Goal: Task Accomplishment & Management: Manage account settings

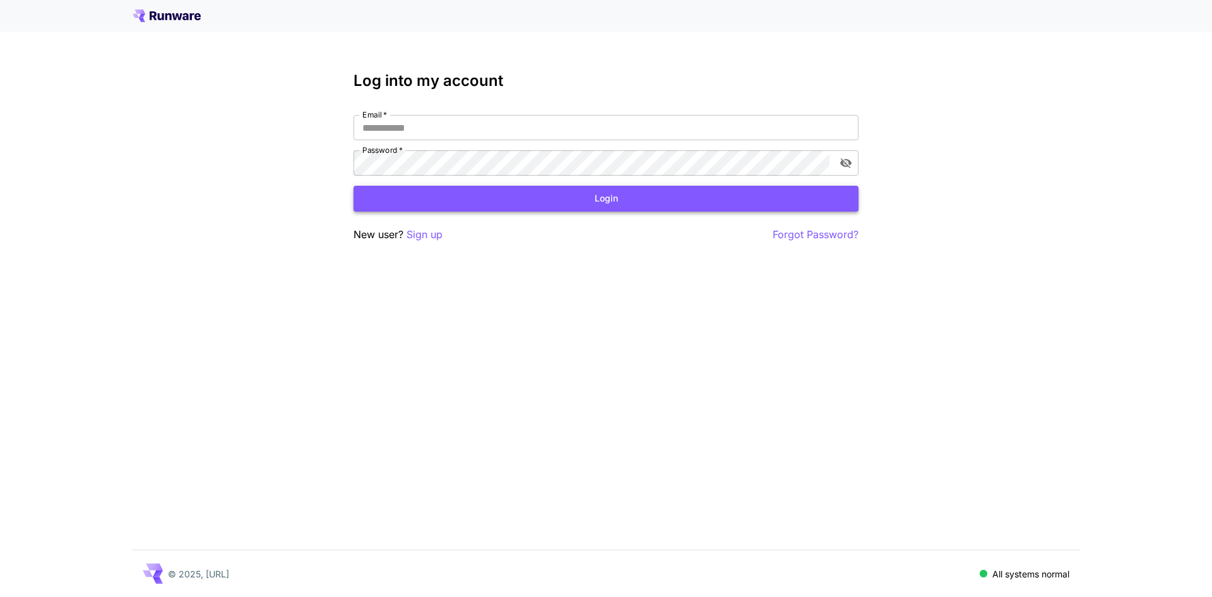
type input "**********"
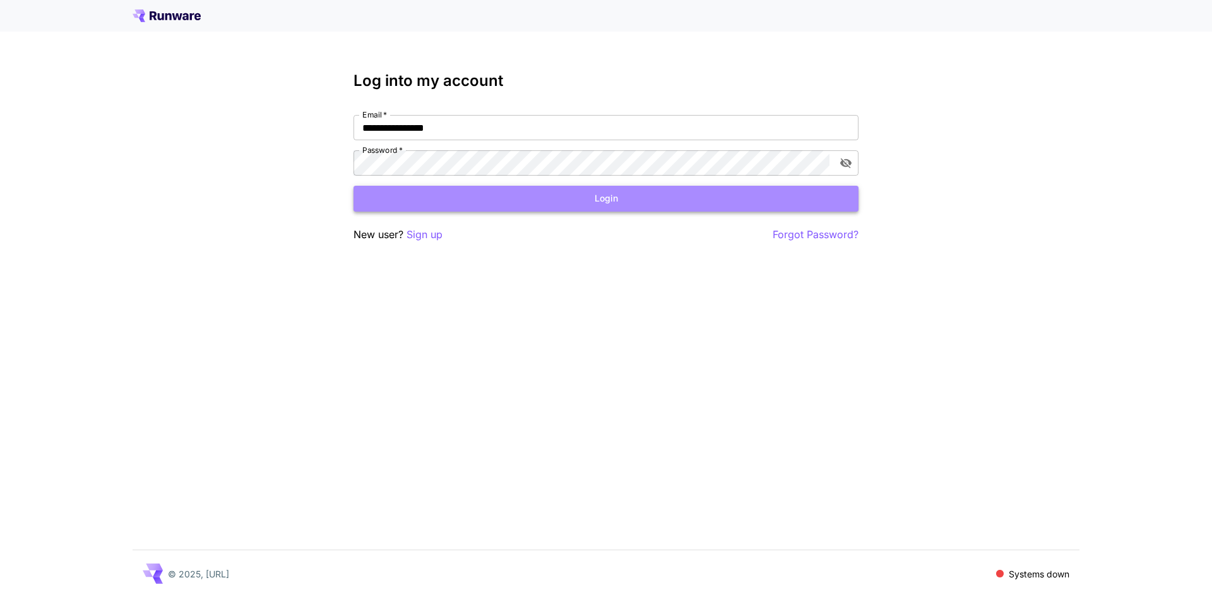
click at [534, 202] on button "Login" at bounding box center [606, 199] width 505 height 26
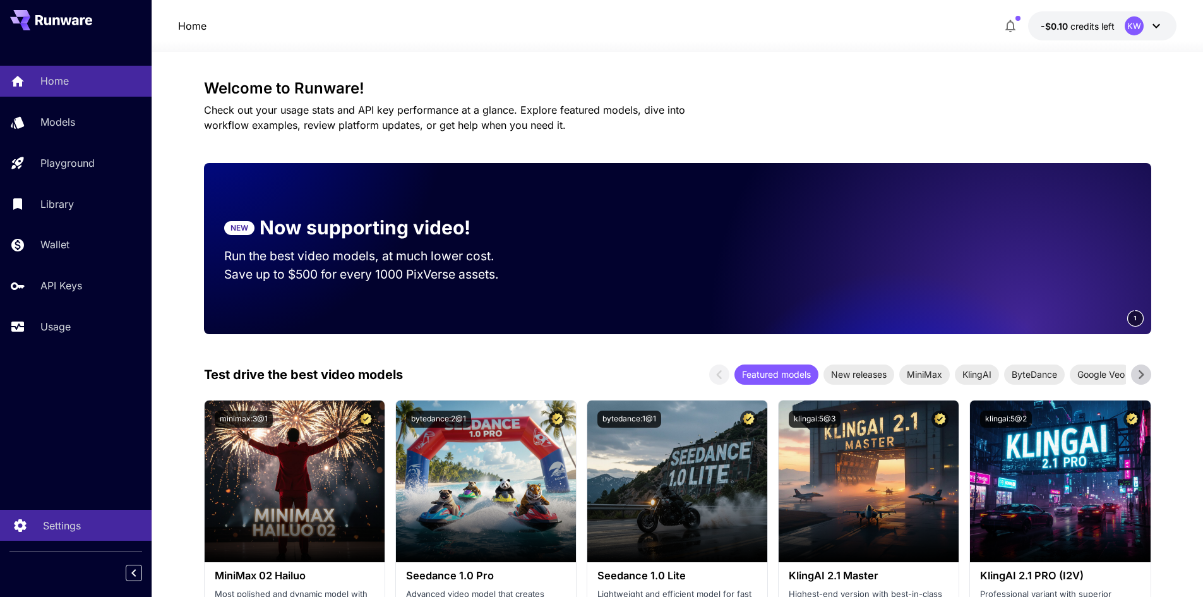
click at [39, 532] on link "Settings" at bounding box center [76, 524] width 152 height 31
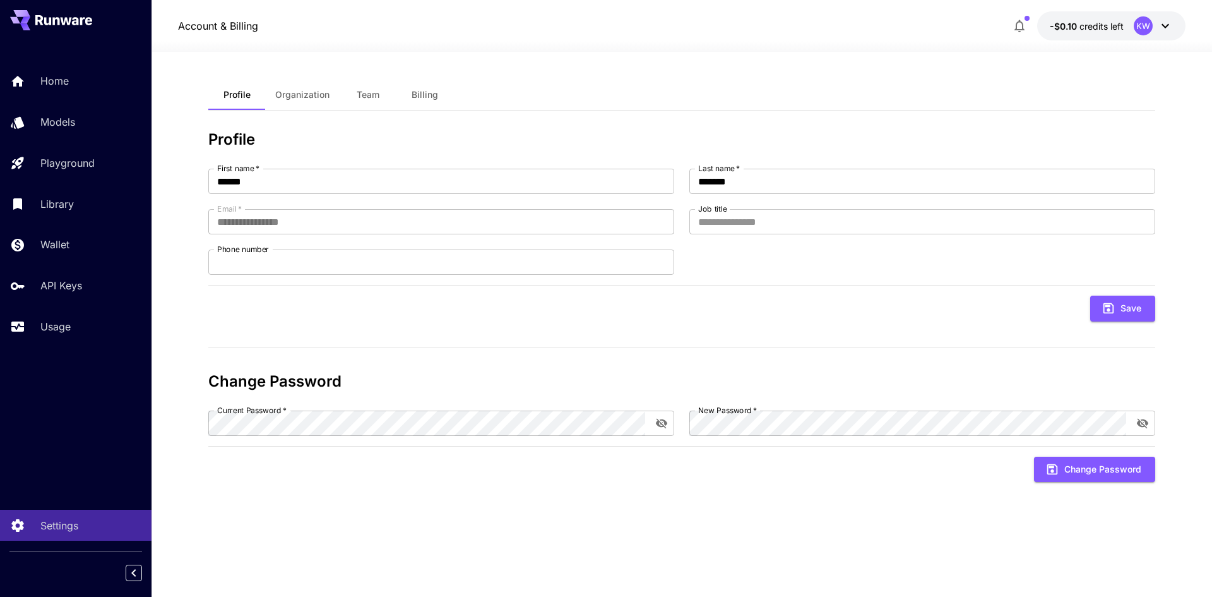
click at [419, 94] on span "Billing" at bounding box center [425, 94] width 27 height 11
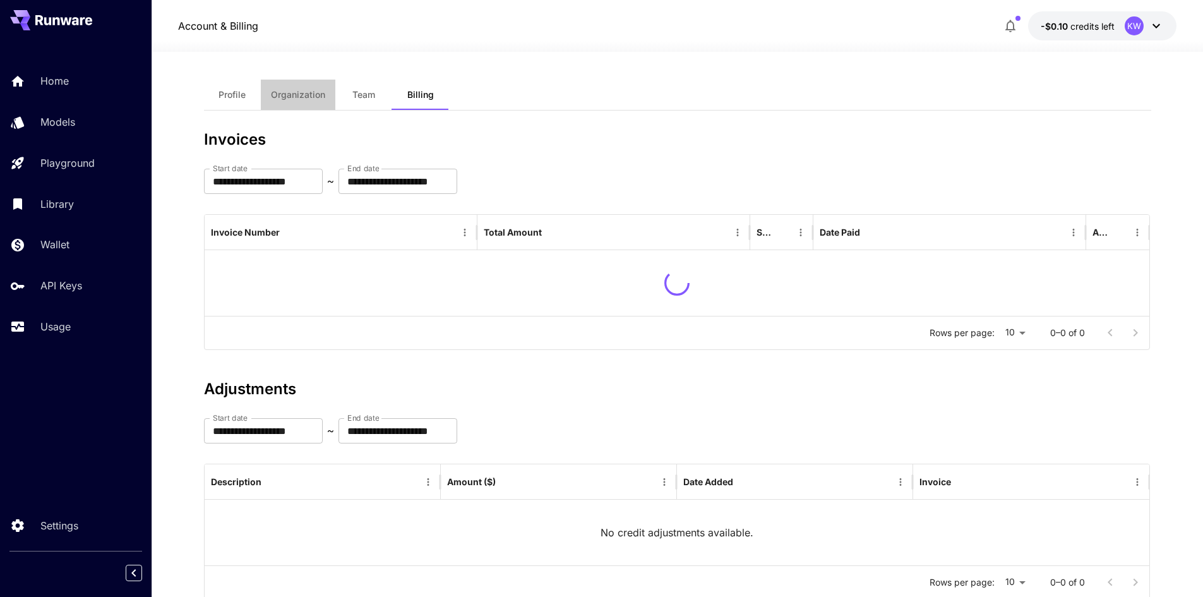
click at [312, 104] on button "Organization" at bounding box center [298, 95] width 74 height 30
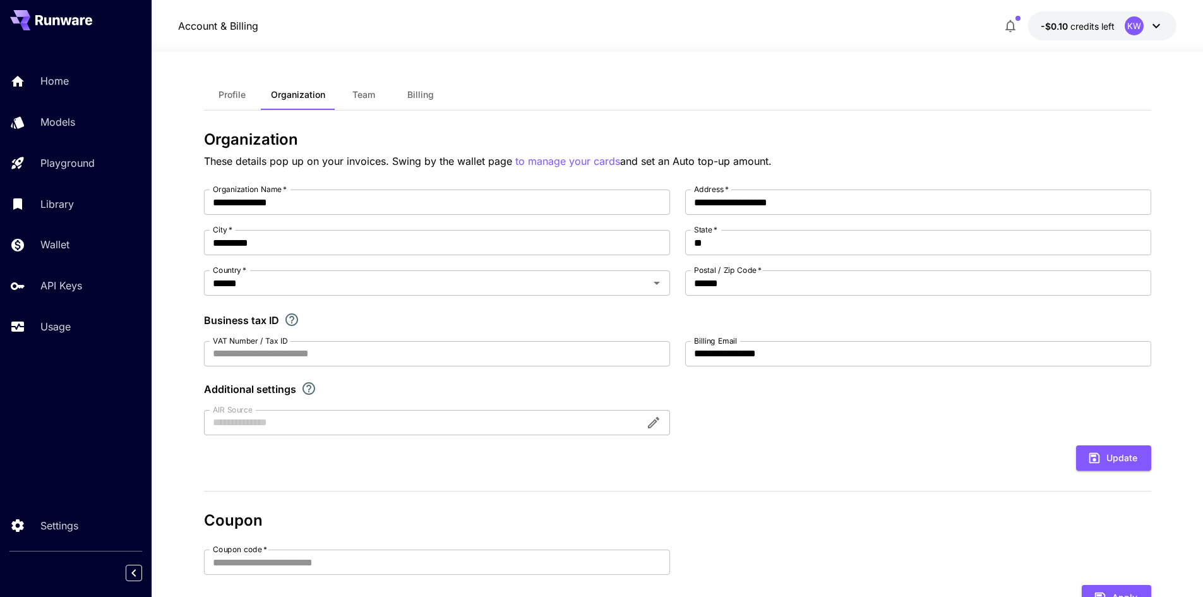
click at [370, 98] on span "Team" at bounding box center [363, 94] width 23 height 11
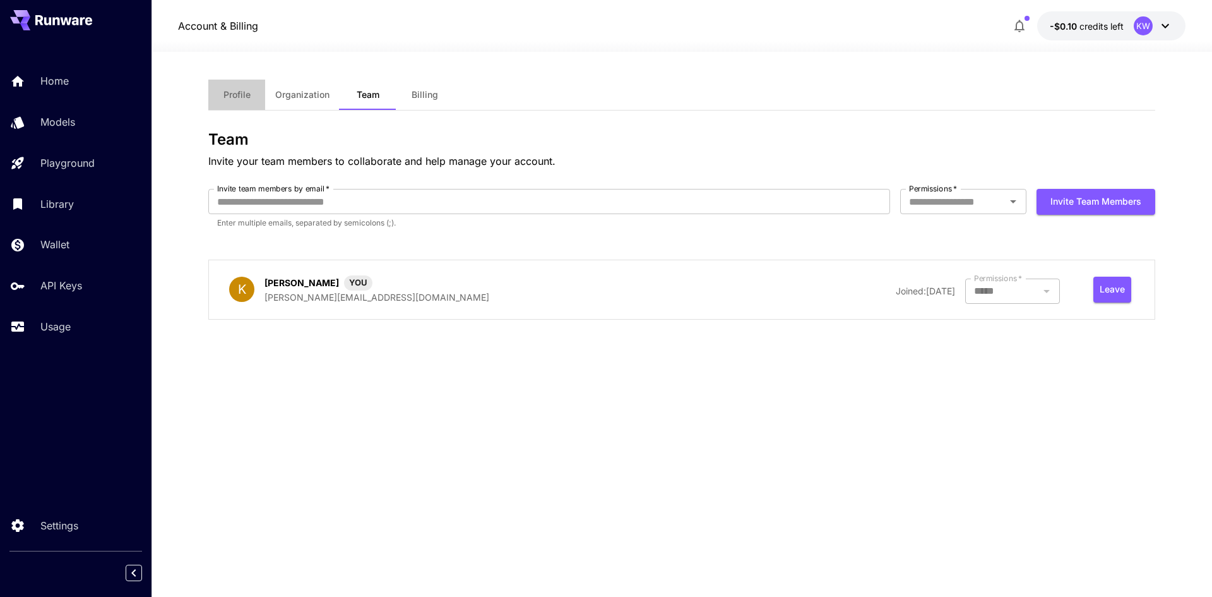
click at [240, 101] on button "Profile" at bounding box center [236, 95] width 57 height 30
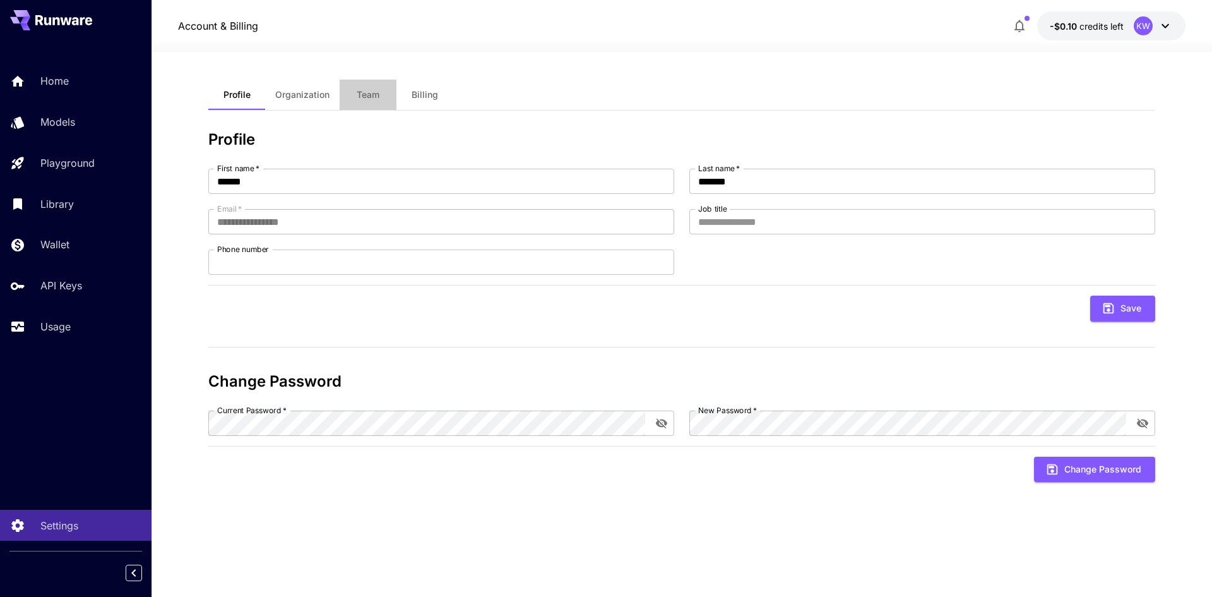
click at [390, 93] on button "Team" at bounding box center [368, 95] width 57 height 30
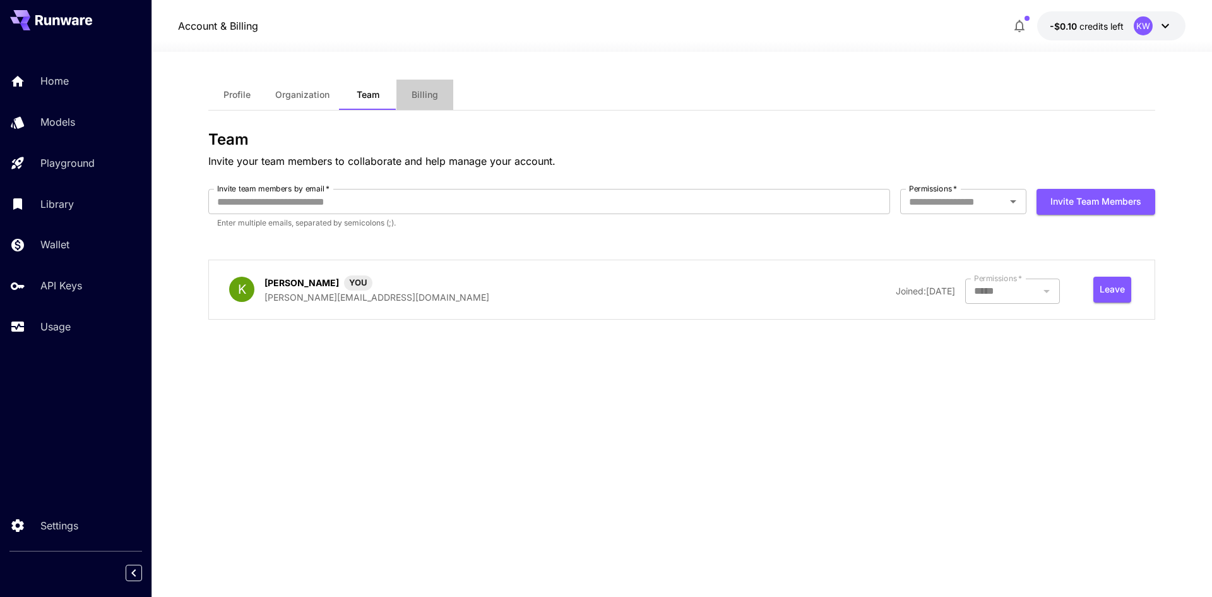
click at [425, 93] on span "Billing" at bounding box center [425, 94] width 27 height 11
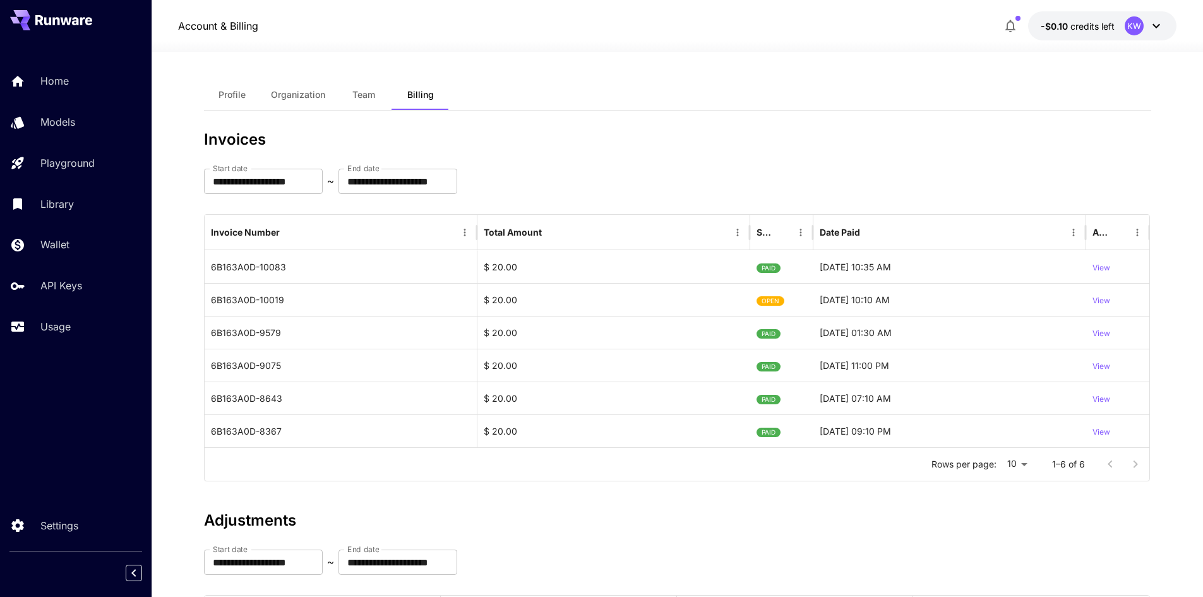
click at [1146, 30] on div "KW" at bounding box center [1143, 25] width 39 height 19
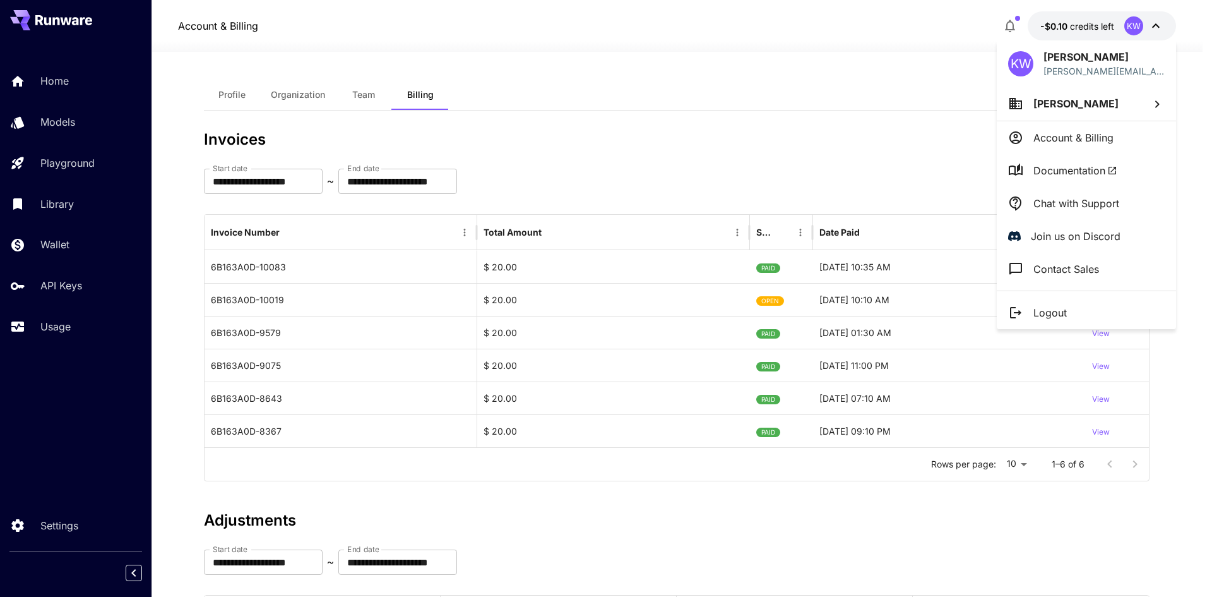
click at [1048, 25] on div at bounding box center [606, 298] width 1212 height 597
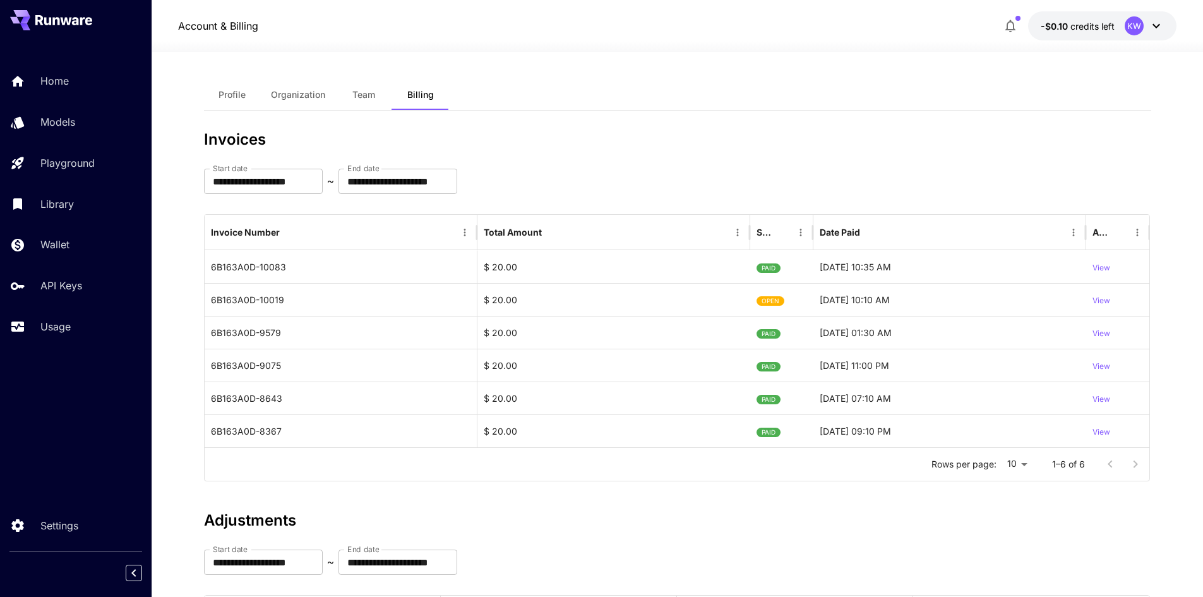
click at [1052, 21] on span "-$0.10" at bounding box center [1055, 26] width 30 height 11
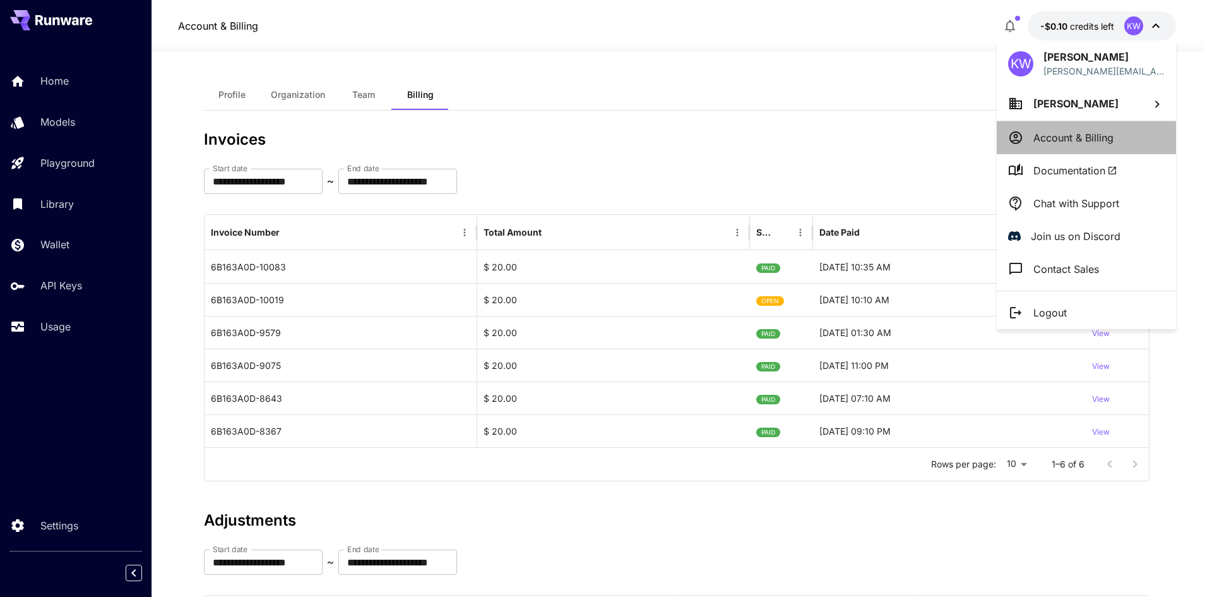
click at [1062, 141] on p "Account & Billing" at bounding box center [1073, 137] width 80 height 15
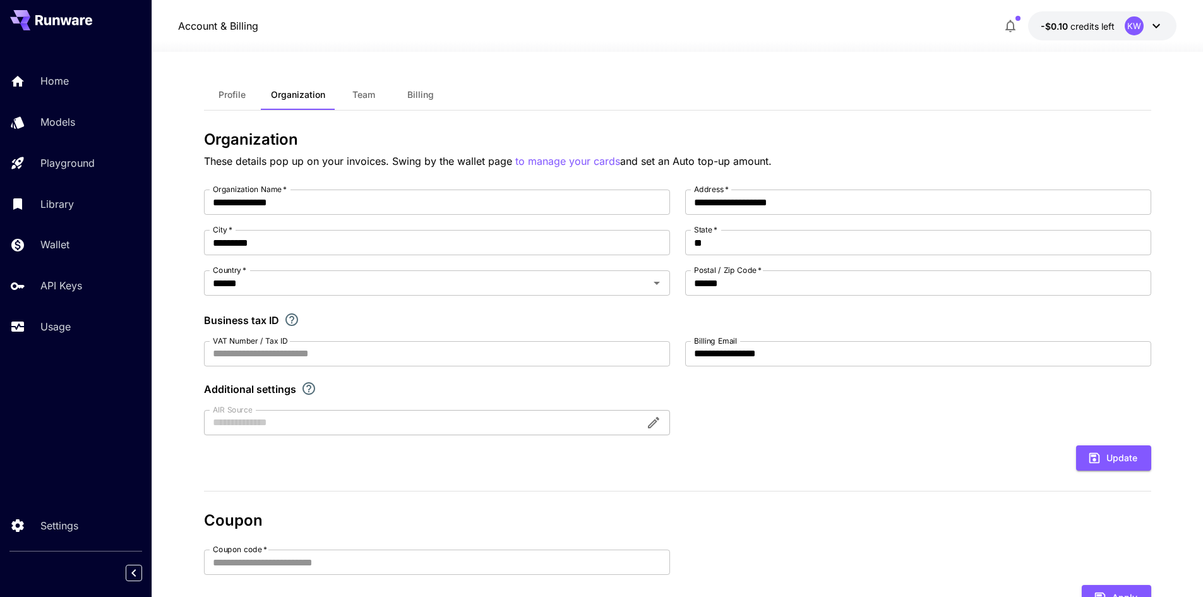
click at [365, 106] on button "Team" at bounding box center [363, 95] width 57 height 30
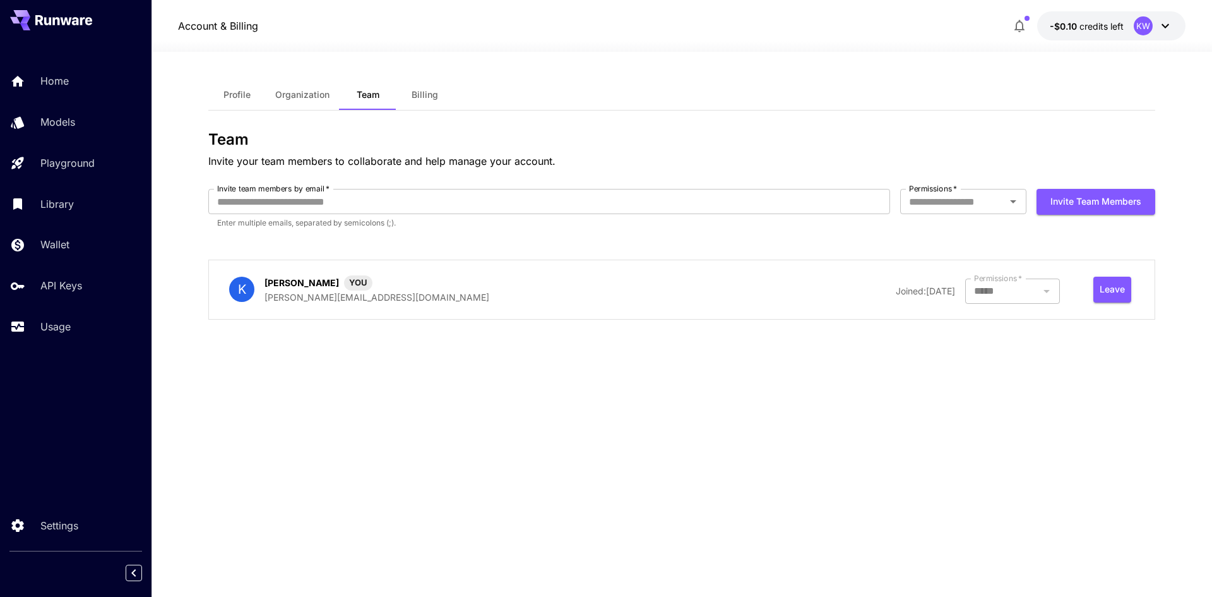
click at [417, 95] on span "Billing" at bounding box center [425, 94] width 27 height 11
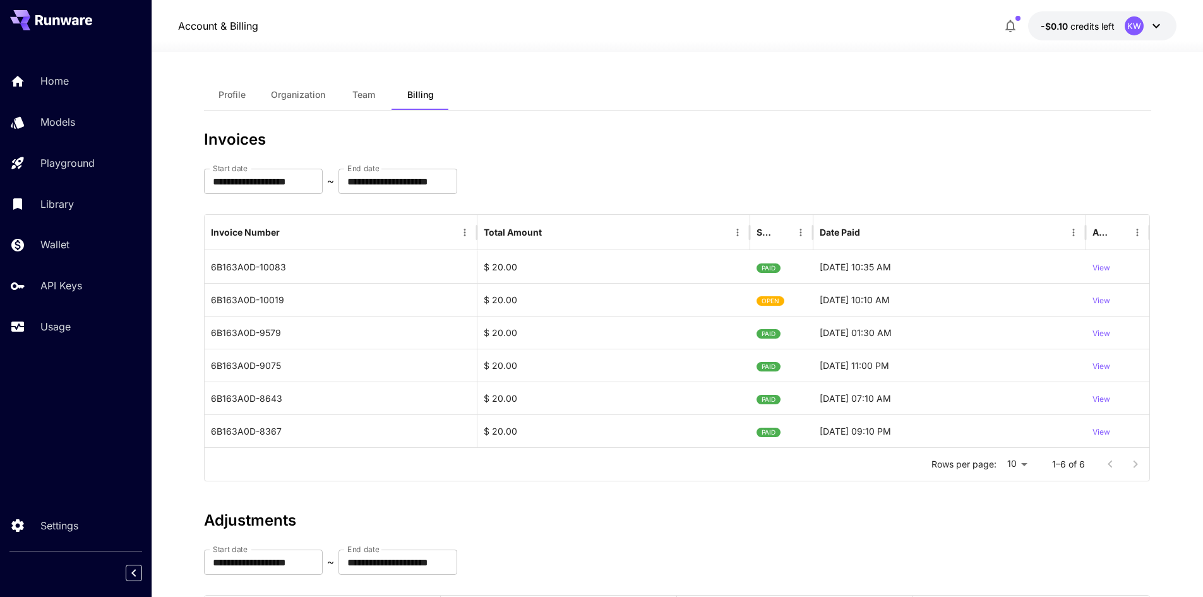
click at [359, 94] on span "Team" at bounding box center [363, 94] width 23 height 11
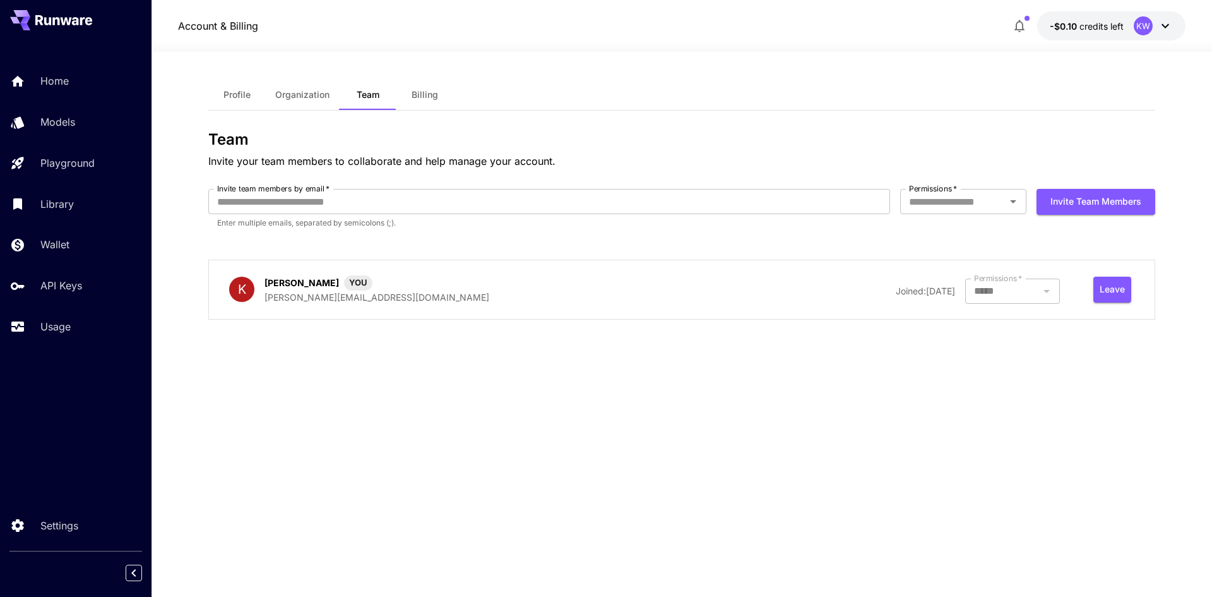
click at [297, 90] on span "Organization" at bounding box center [302, 94] width 54 height 11
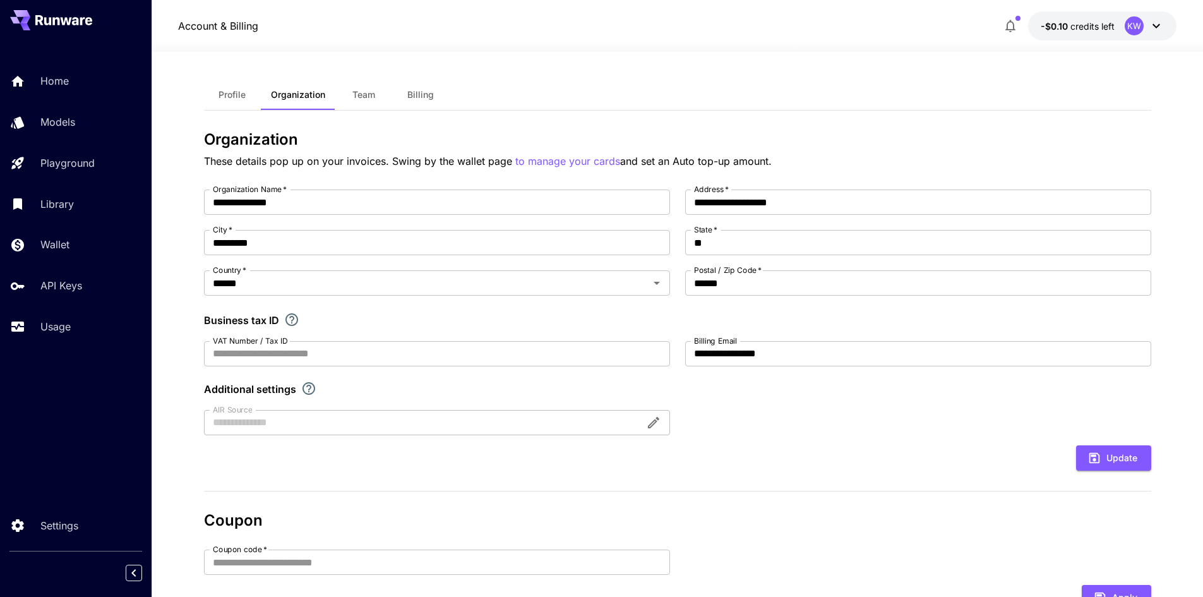
click at [239, 95] on span "Profile" at bounding box center [231, 94] width 27 height 11
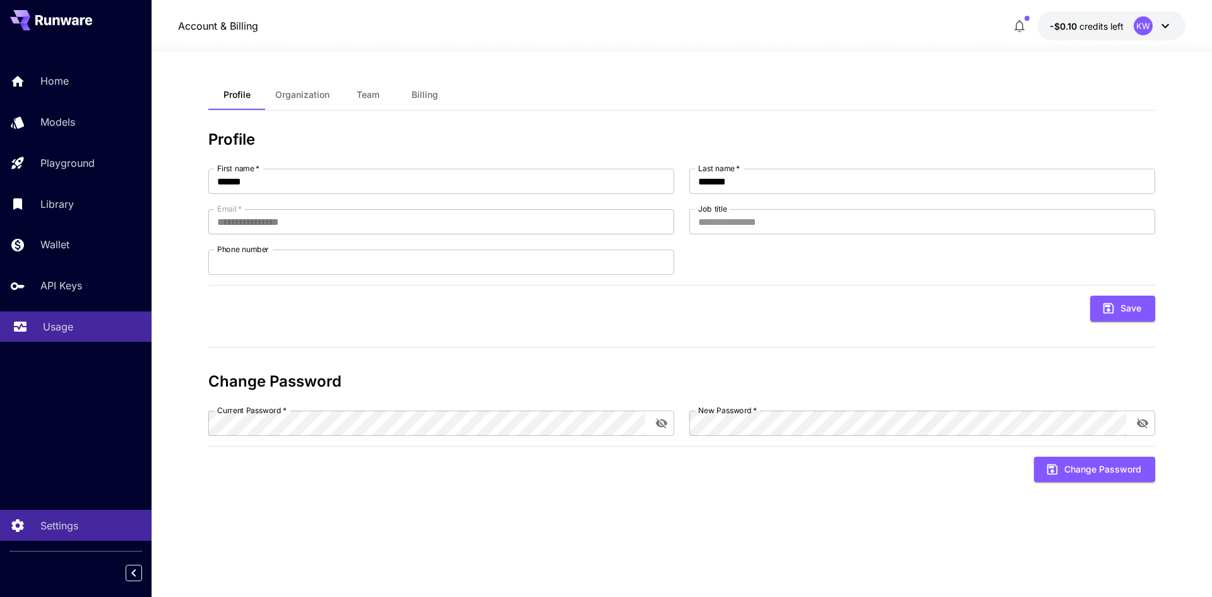
click at [69, 328] on p "Usage" at bounding box center [58, 326] width 30 height 15
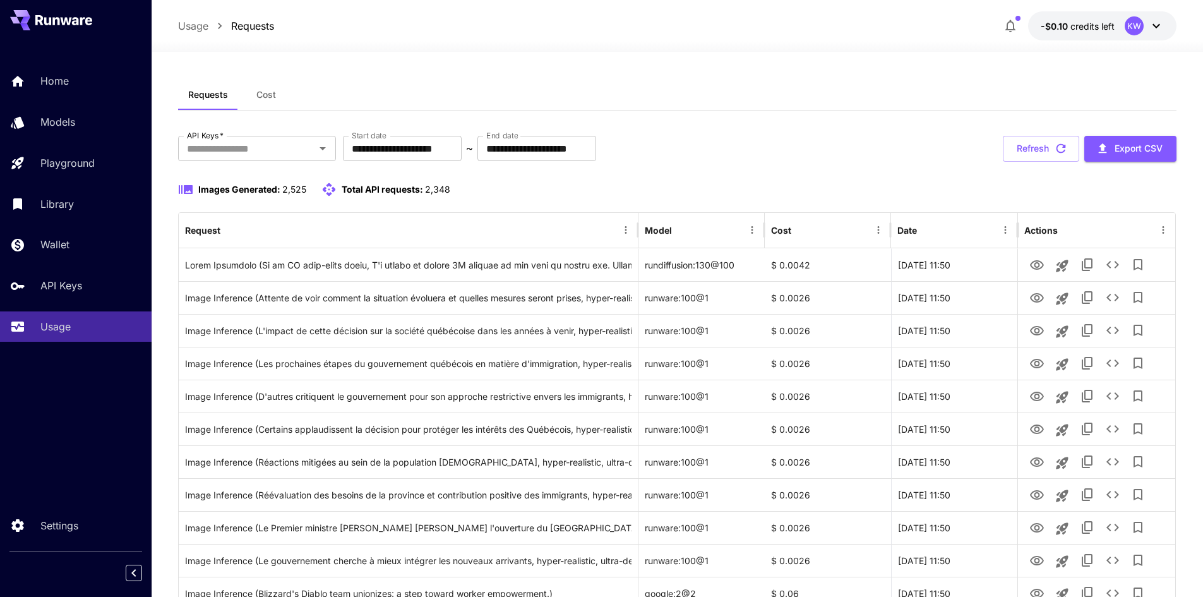
click at [258, 88] on button "Cost" at bounding box center [266, 95] width 57 height 30
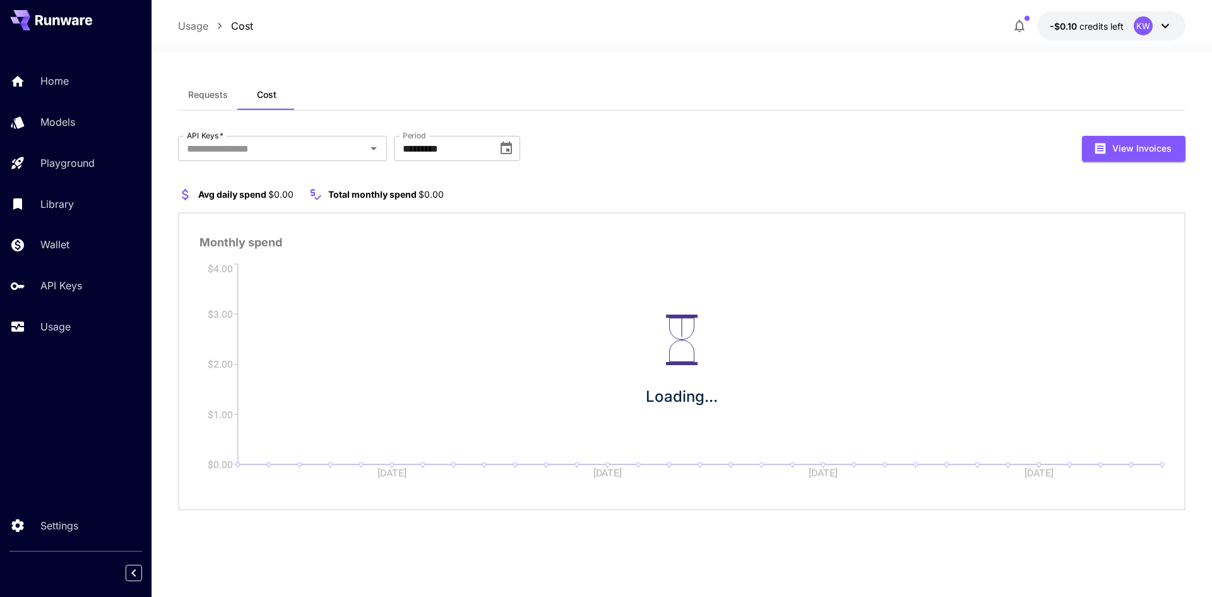
click at [203, 102] on button "Requests" at bounding box center [208, 95] width 60 height 30
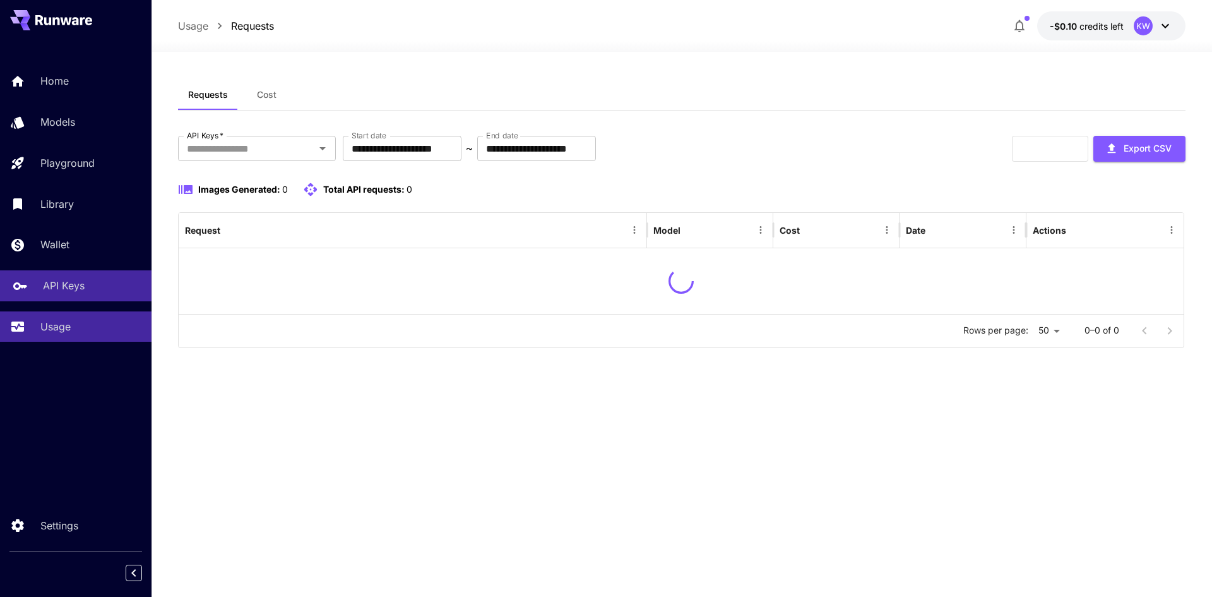
click at [71, 293] on link "API Keys" at bounding box center [76, 285] width 152 height 31
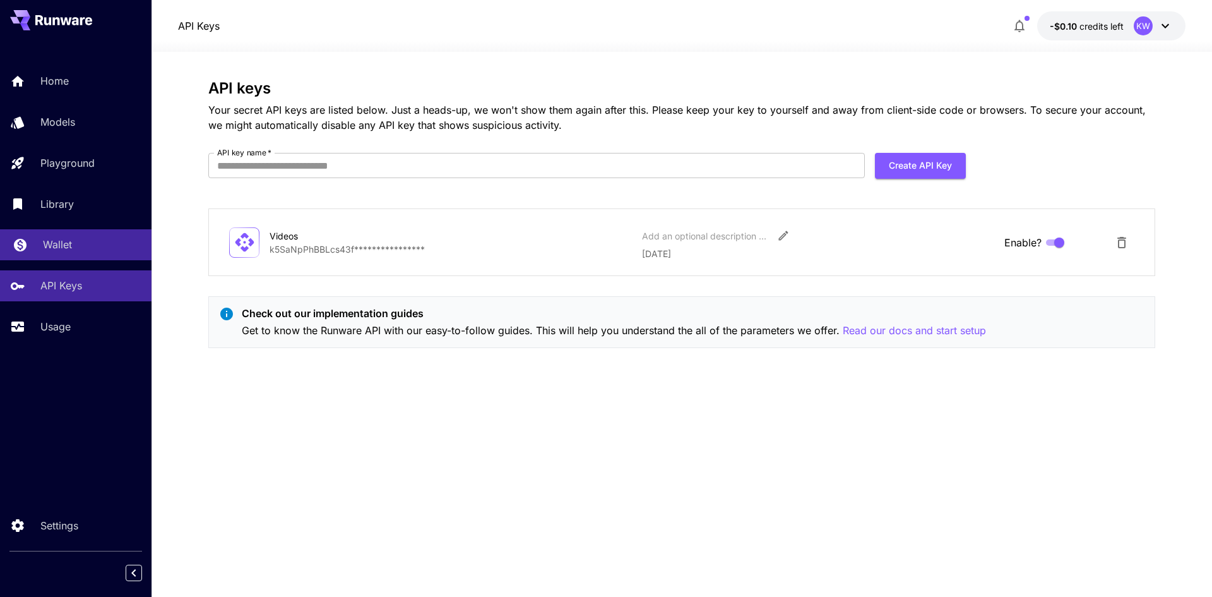
click at [77, 242] on div "Wallet" at bounding box center [92, 244] width 98 height 15
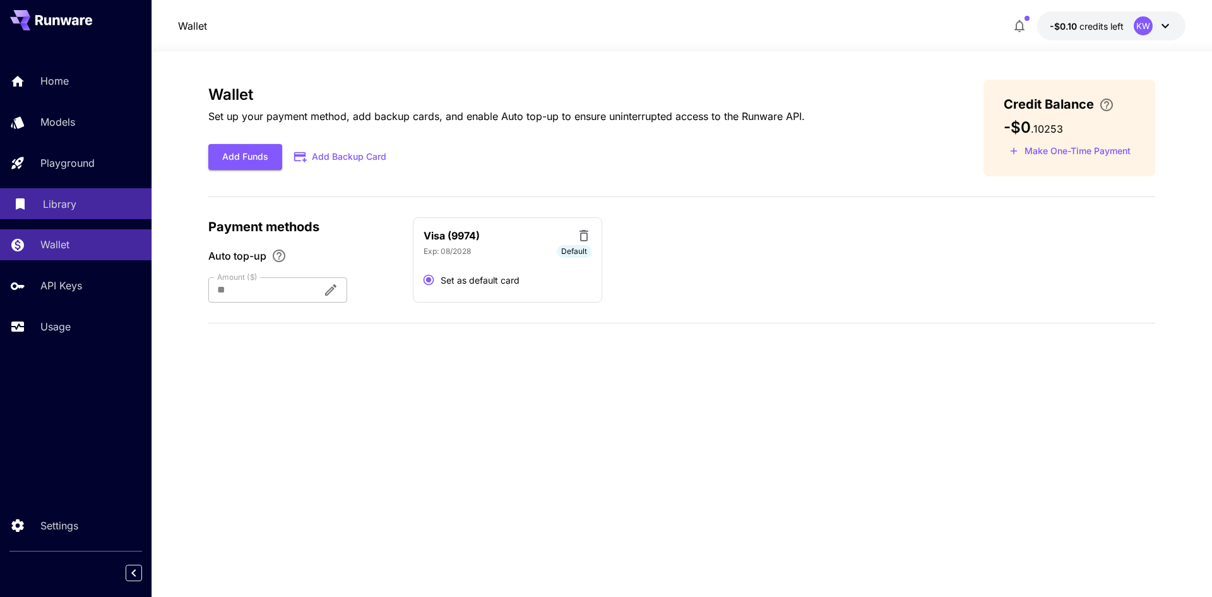
click at [80, 219] on link "Library" at bounding box center [76, 203] width 152 height 31
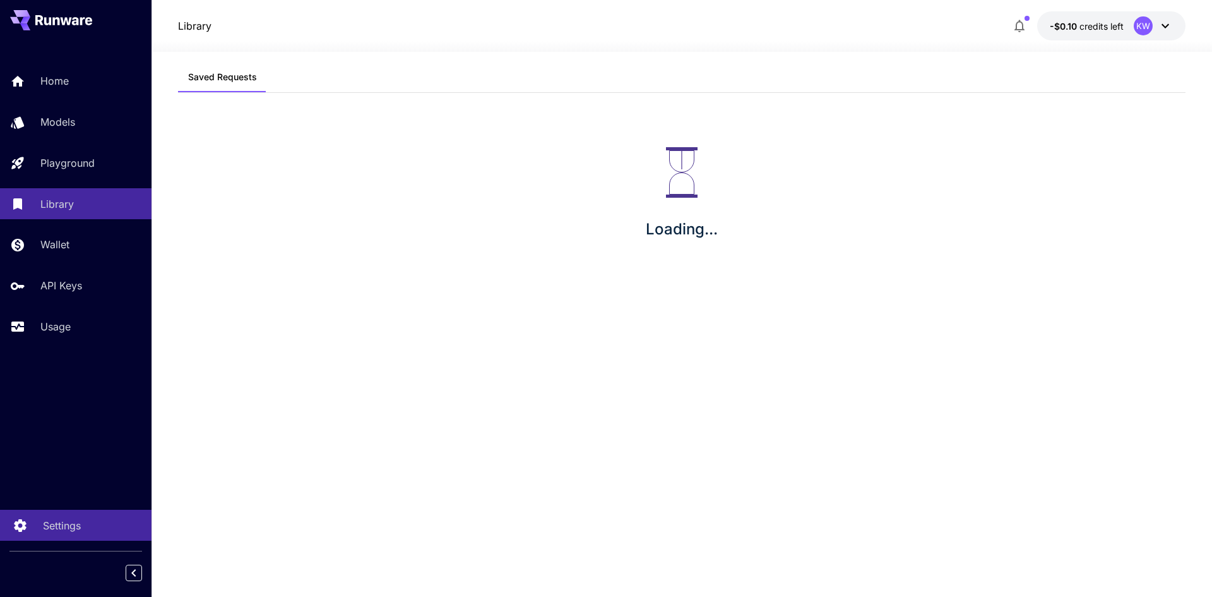
click at [77, 522] on p "Settings" at bounding box center [62, 525] width 38 height 15
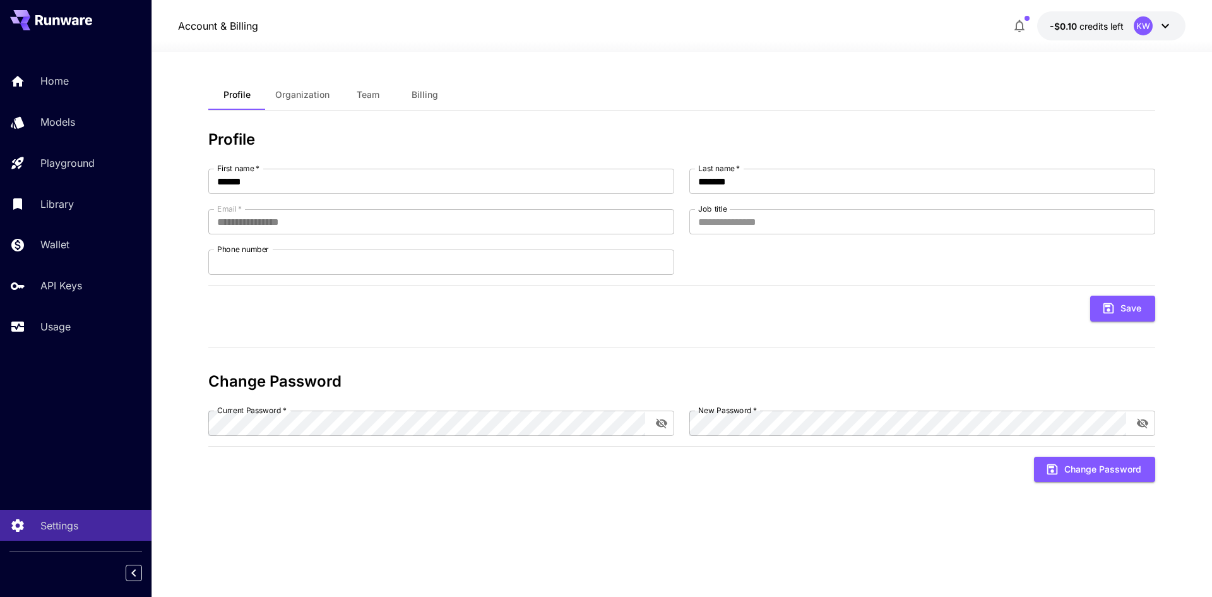
click at [371, 95] on span "Team" at bounding box center [368, 94] width 23 height 11
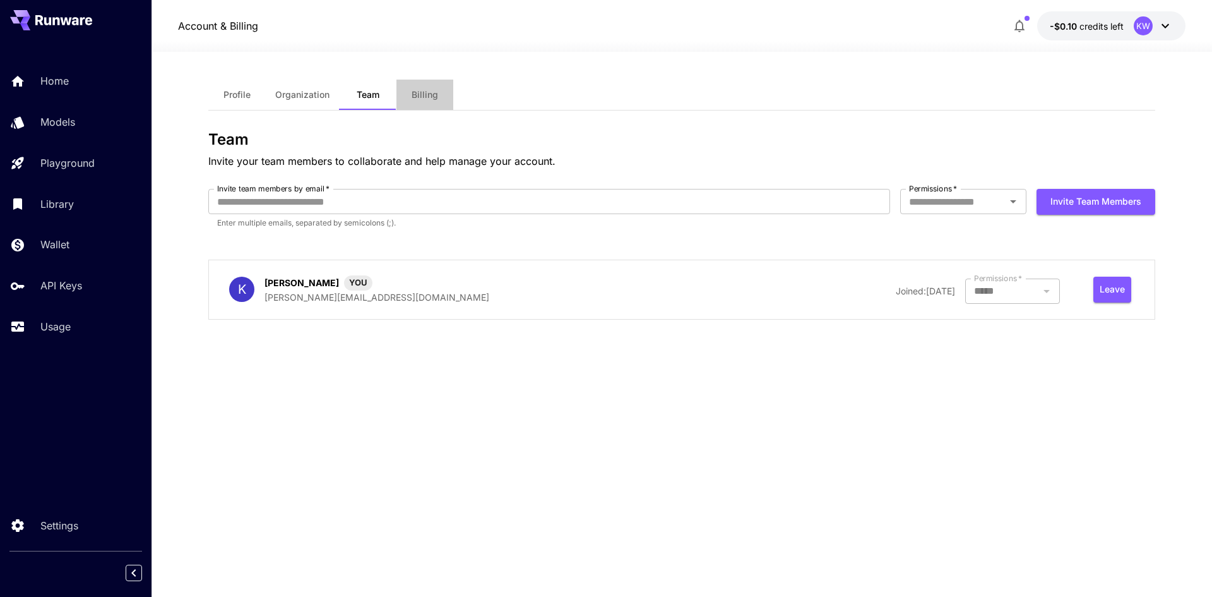
click at [407, 95] on button "Billing" at bounding box center [424, 95] width 57 height 30
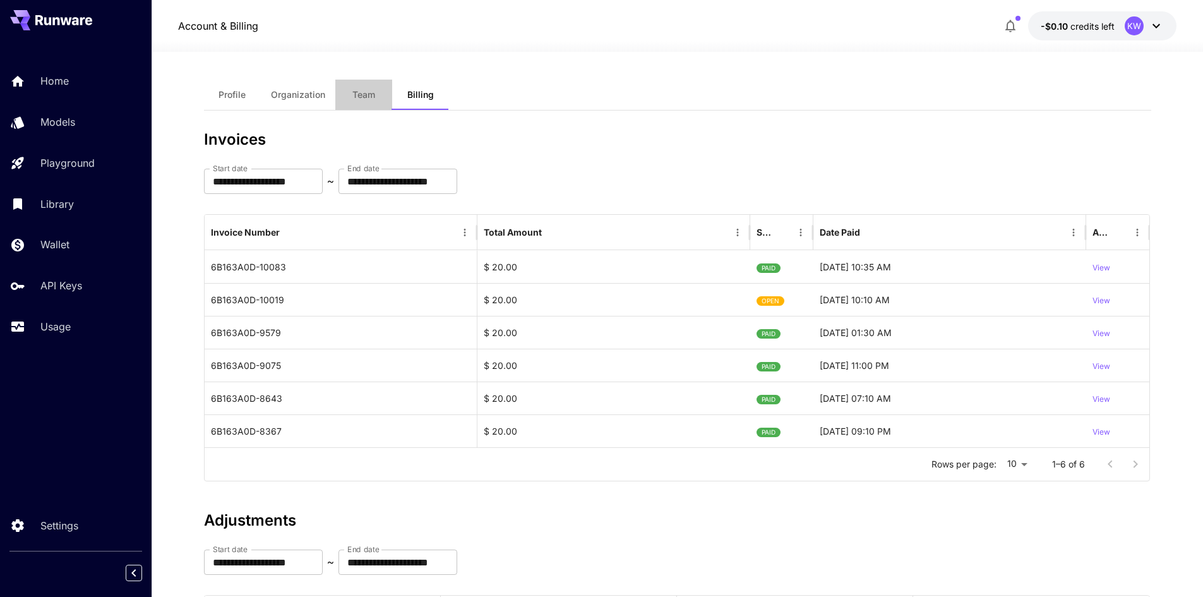
click at [376, 90] on button "Team" at bounding box center [363, 95] width 57 height 30
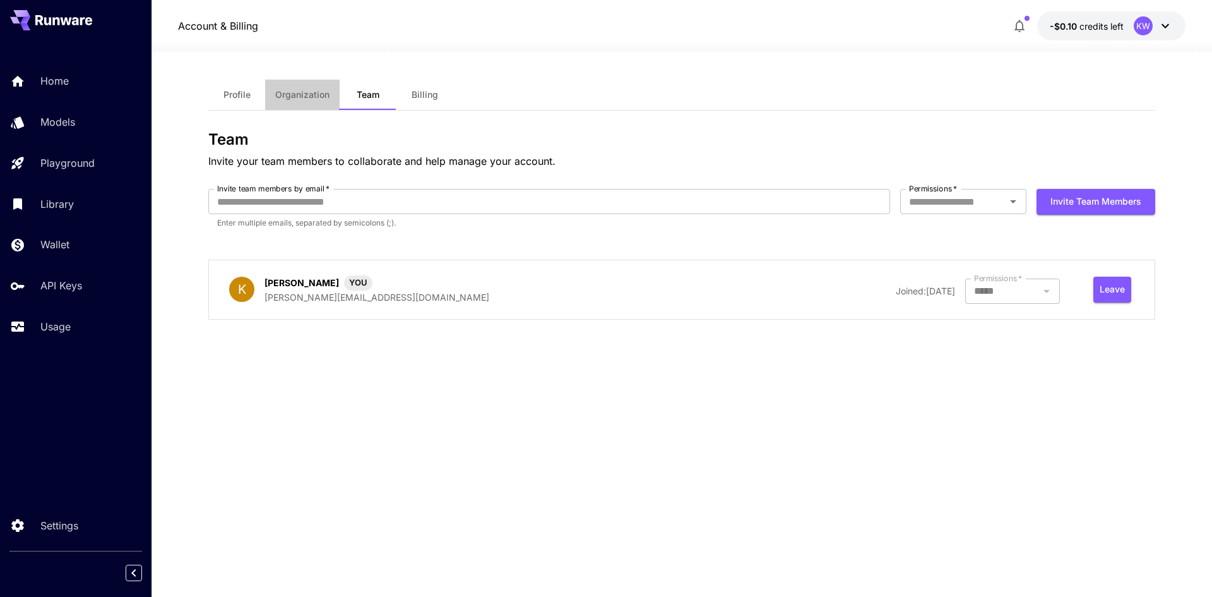
click at [318, 98] on span "Organization" at bounding box center [302, 94] width 54 height 11
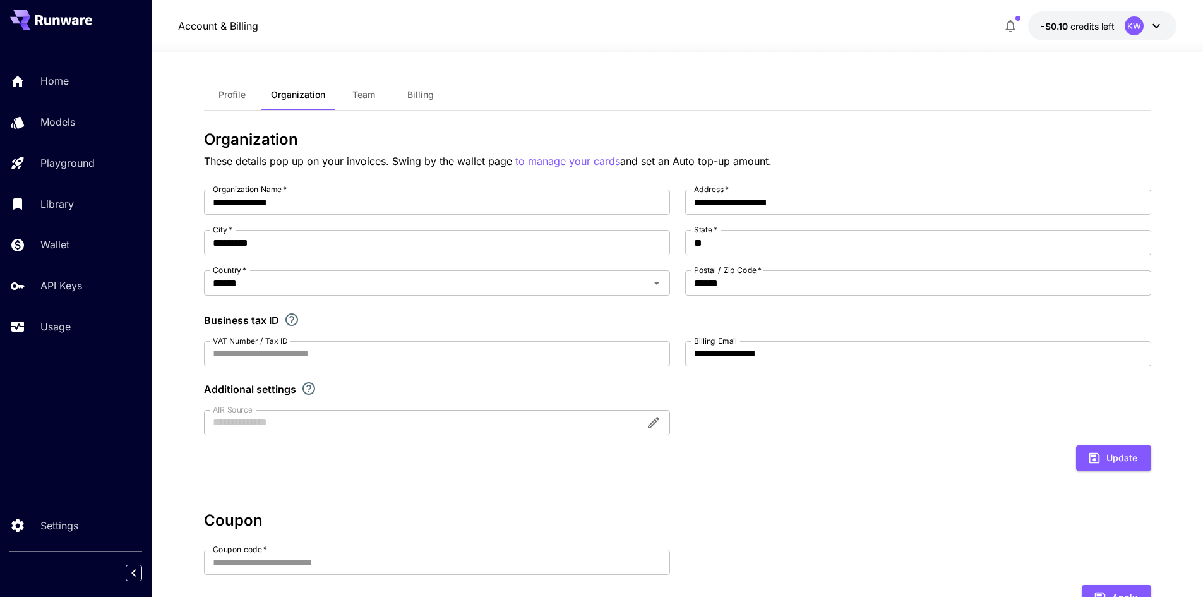
click at [416, 92] on span "Billing" at bounding box center [420, 94] width 27 height 11
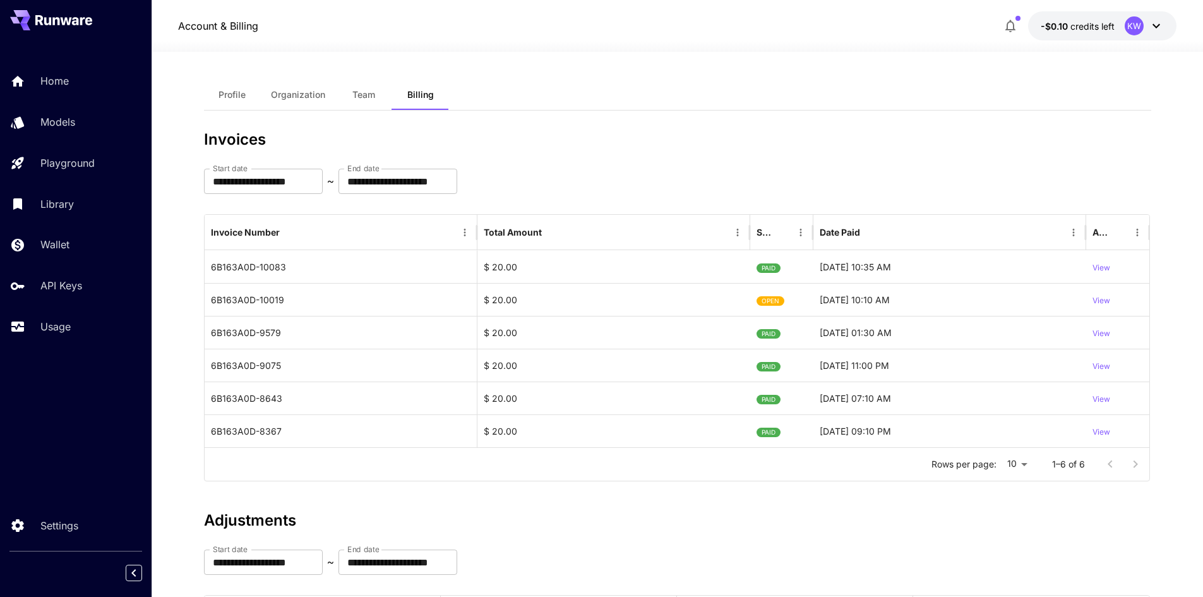
click at [1118, 27] on button "-$0.10 credits left KW" at bounding box center [1102, 25] width 148 height 29
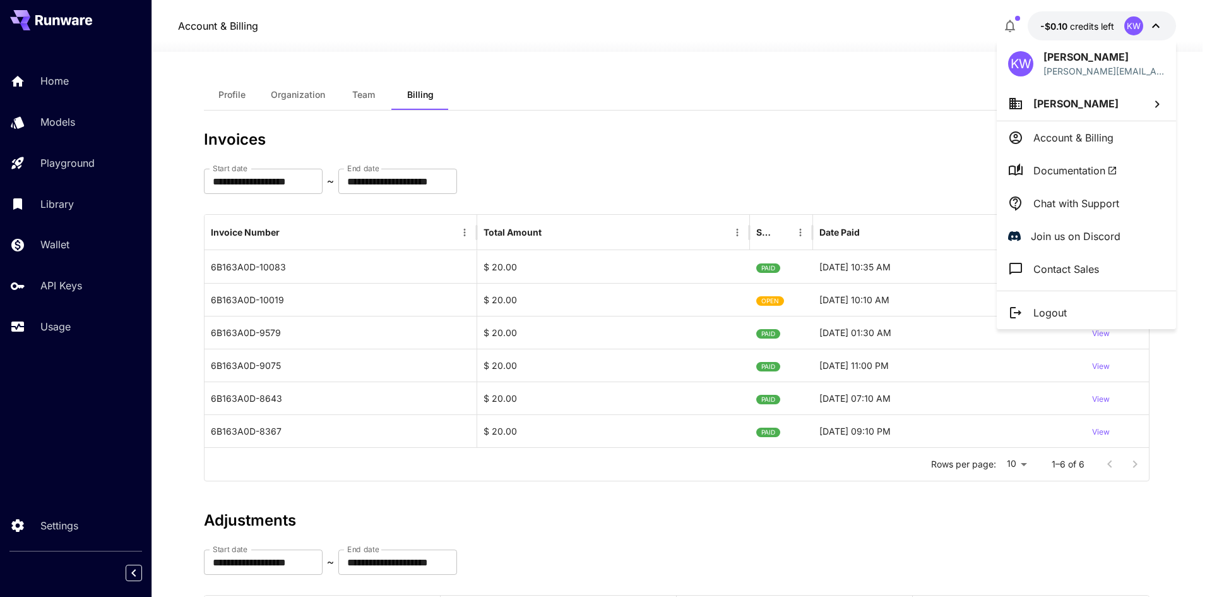
click at [1073, 136] on p "Account & Billing" at bounding box center [1073, 137] width 80 height 15
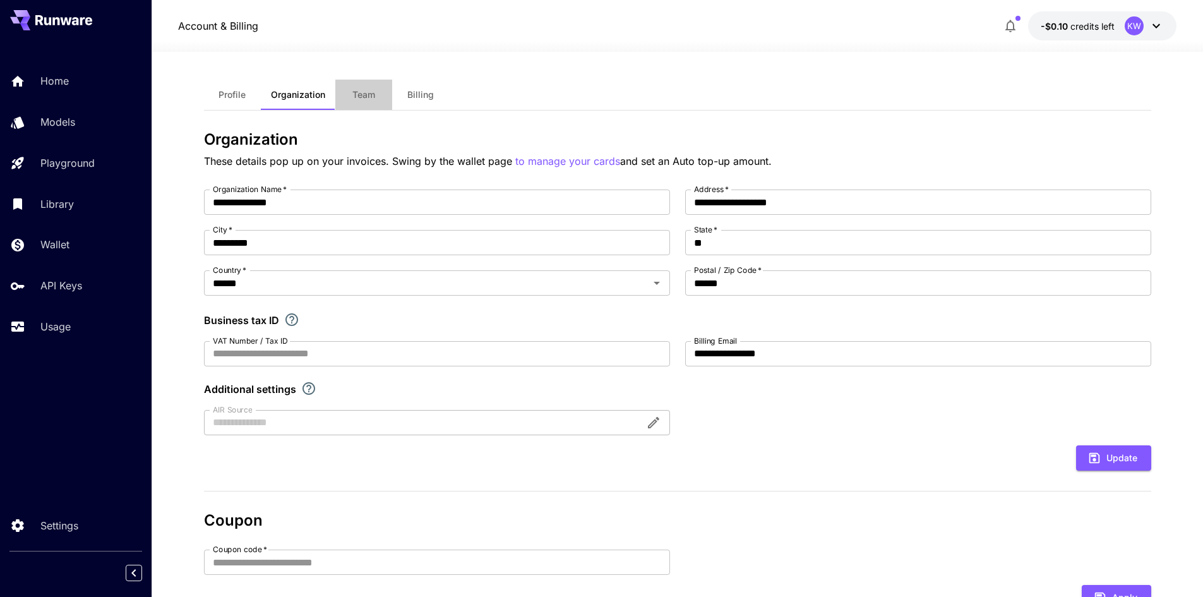
click at [368, 98] on span "Team" at bounding box center [363, 94] width 23 height 11
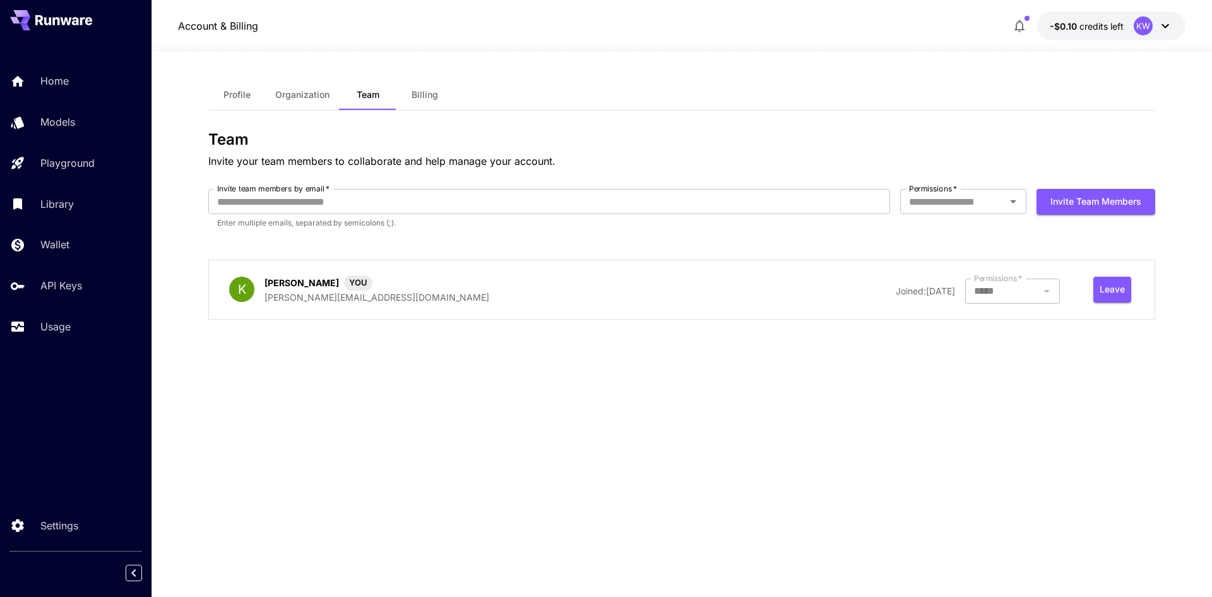
click at [286, 95] on span "Organization" at bounding box center [302, 94] width 54 height 11
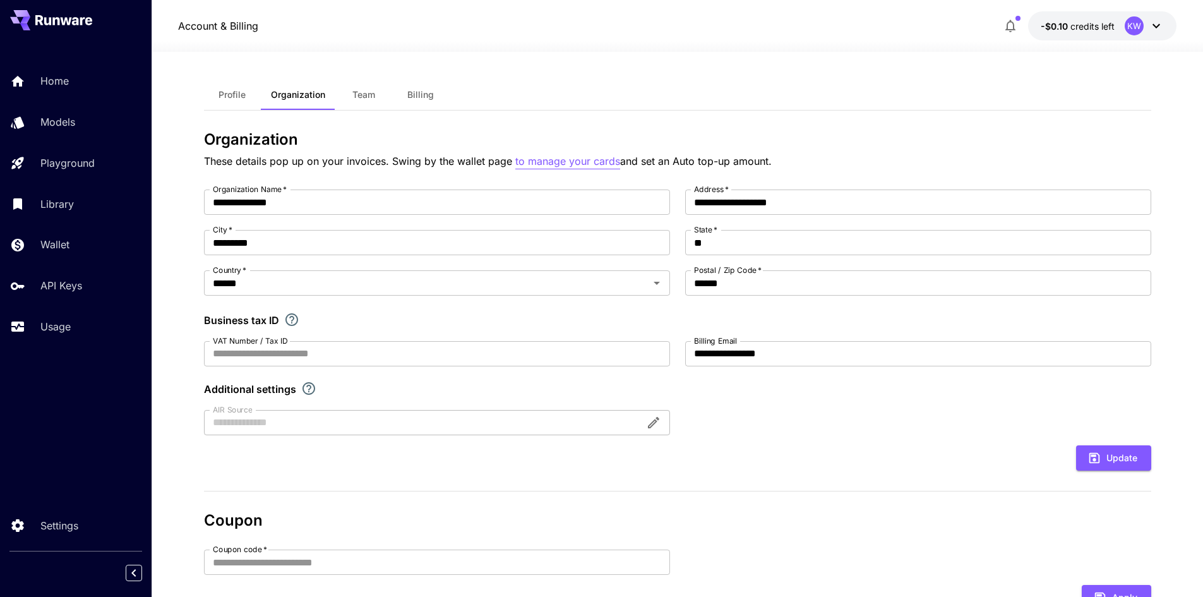
click at [542, 156] on p "to manage your cards" at bounding box center [567, 161] width 105 height 16
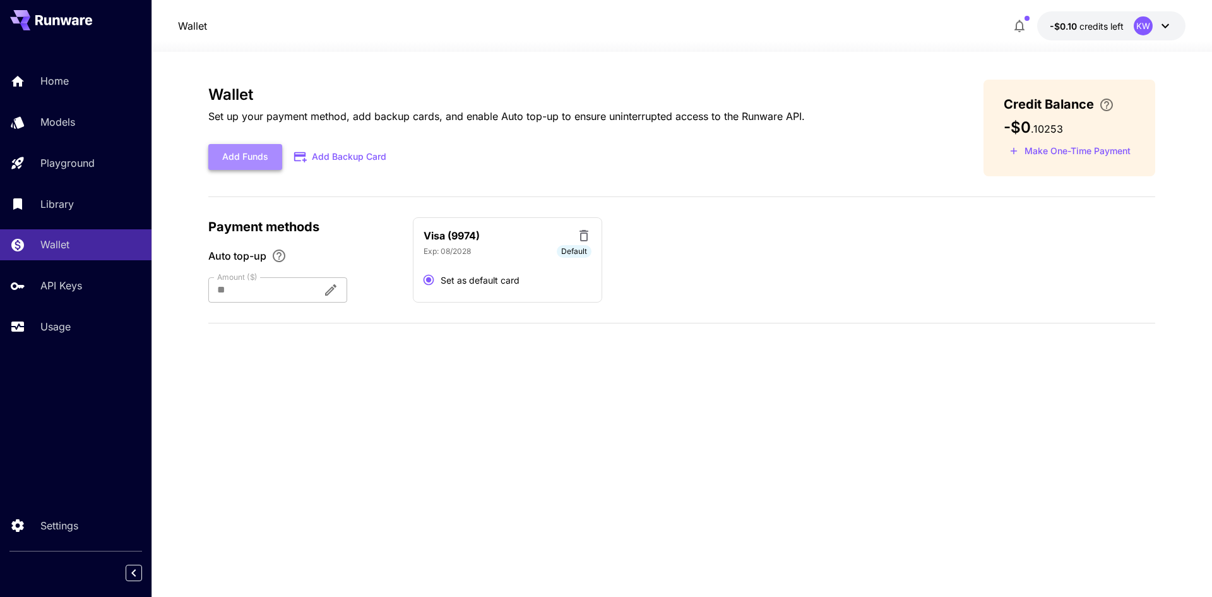
click at [252, 156] on button "Add Funds" at bounding box center [245, 157] width 74 height 26
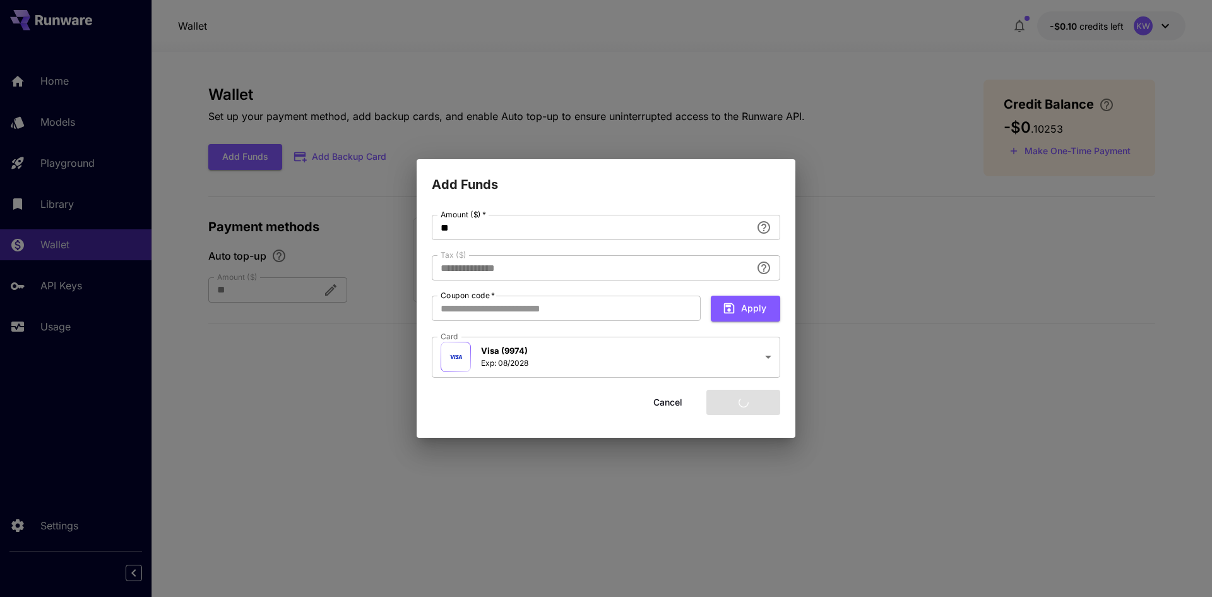
type input "****"
click at [749, 407] on button "Add funds" at bounding box center [743, 402] width 74 height 26
